Goal: Task Accomplishment & Management: Manage account settings

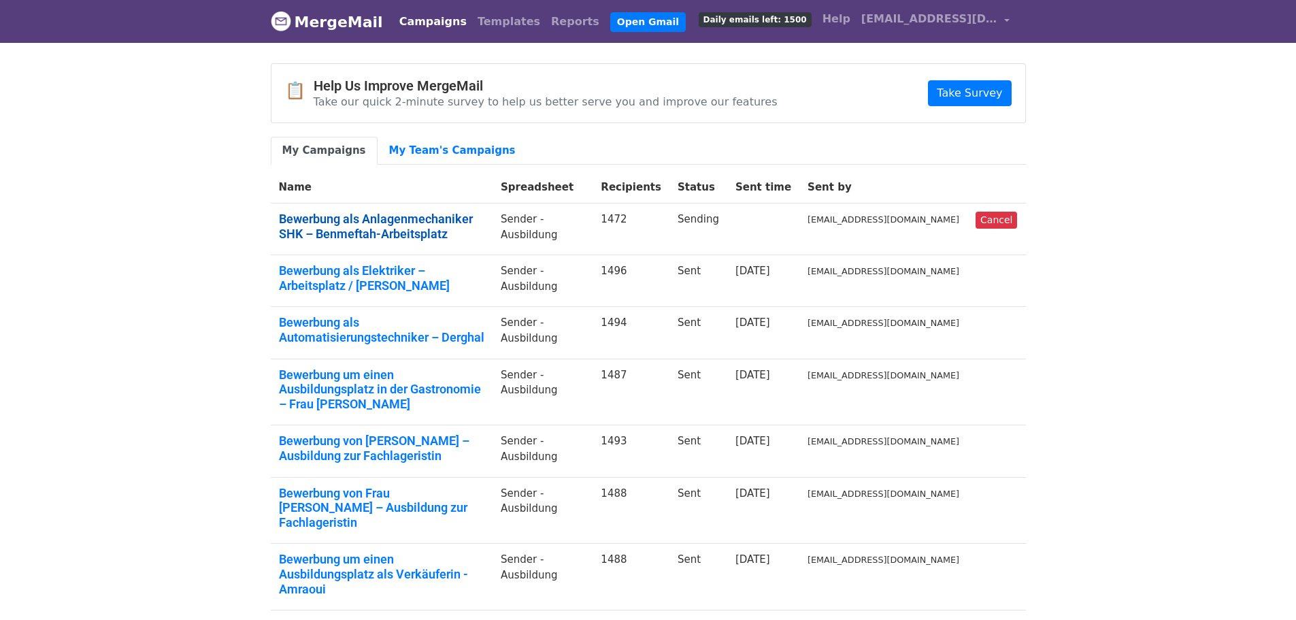
click at [485, 216] on link "Bewerbung als Anlagenmechaniker SHK – Benmeftah-Arbeitsplatz" at bounding box center [382, 226] width 206 height 29
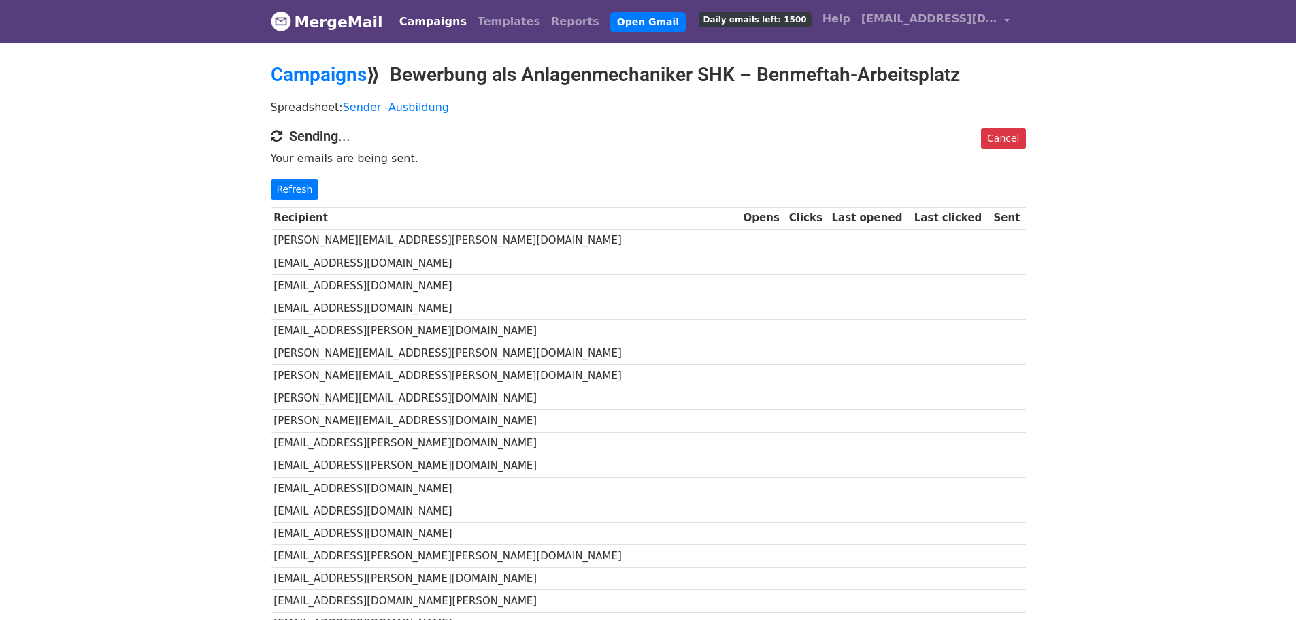
click at [353, 235] on td "[PERSON_NAME][EMAIL_ADDRESS][PERSON_NAME][DOMAIN_NAME]" at bounding box center [505, 240] width 469 height 22
copy tr "[PERSON_NAME][EMAIL_ADDRESS][PERSON_NAME][DOMAIN_NAME]"
click at [1008, 131] on link "Cancel" at bounding box center [1003, 138] width 44 height 21
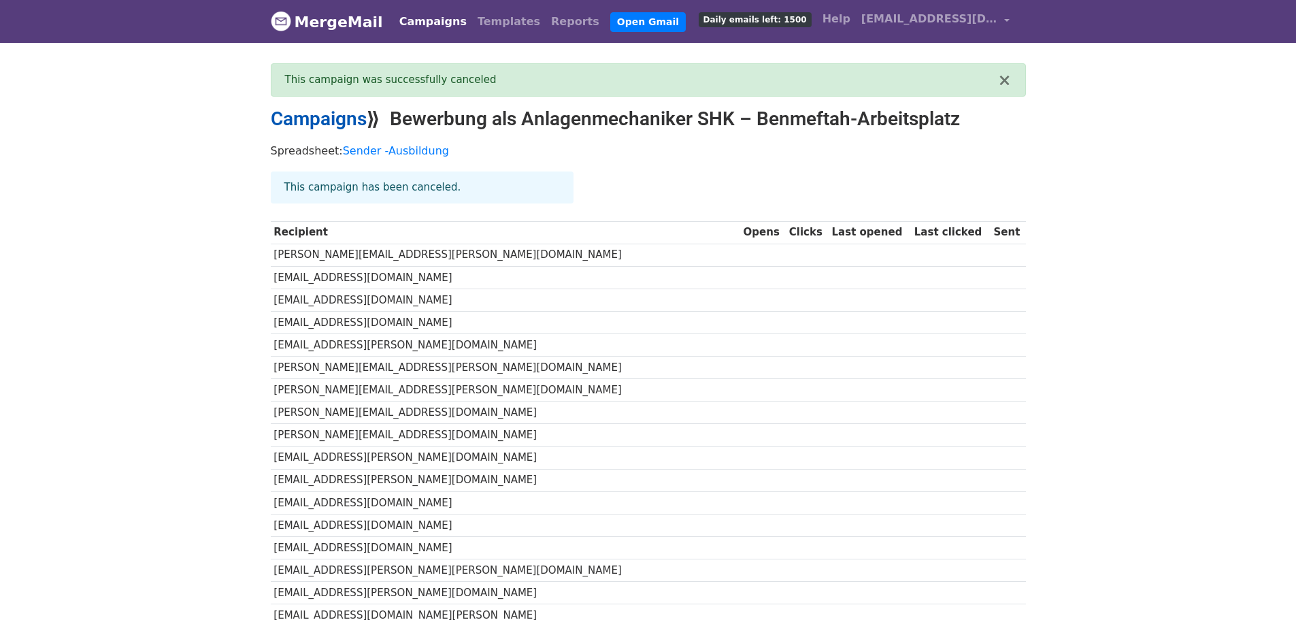
click at [311, 108] on link "Campaigns" at bounding box center [319, 118] width 96 height 22
